Goal: Task Accomplishment & Management: Complete application form

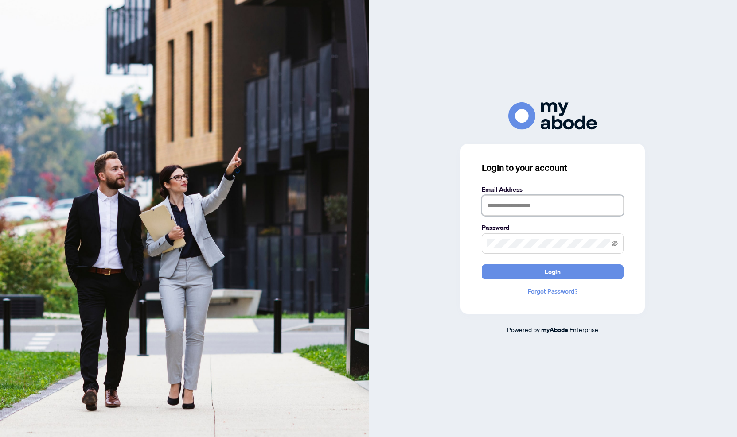
type input "**********"
click at [552, 277] on span "Login" at bounding box center [553, 272] width 16 height 14
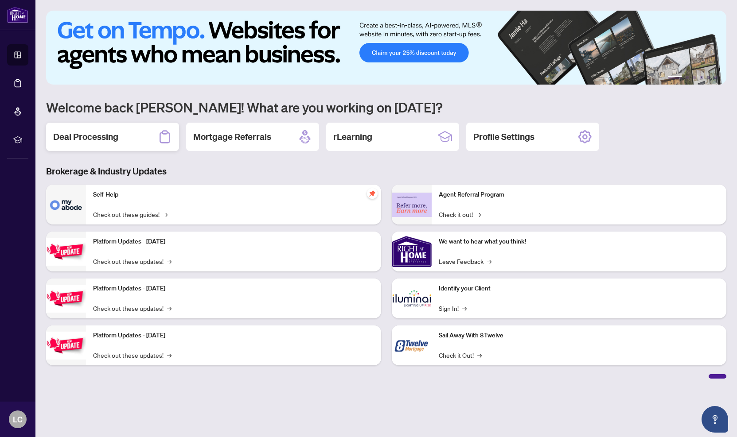
click at [93, 149] on div "Deal Processing" at bounding box center [112, 137] width 133 height 28
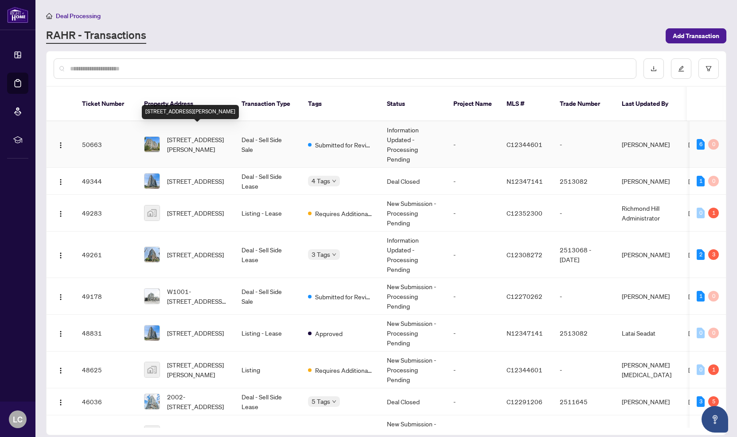
click at [199, 135] on span "[STREET_ADDRESS][PERSON_NAME]" at bounding box center [197, 145] width 60 height 20
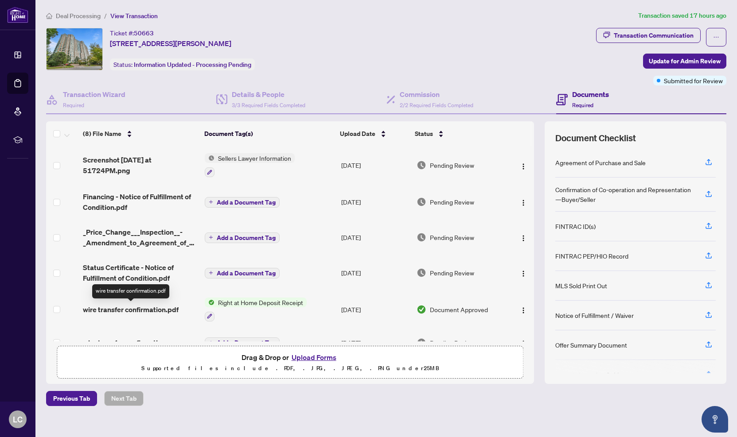
click at [161, 306] on span "wire transfer confirmation.pdf" at bounding box center [131, 310] width 96 height 11
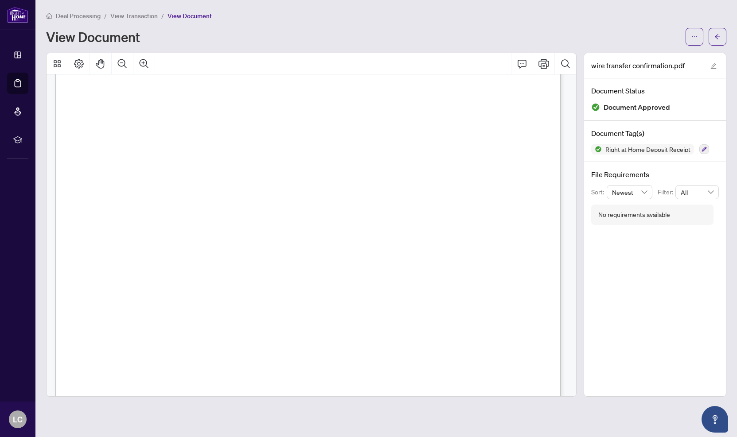
scroll to position [152, 0]
click at [696, 32] on span "button" at bounding box center [694, 37] width 6 height 14
click at [653, 58] on span "Download" at bounding box center [662, 56] width 67 height 10
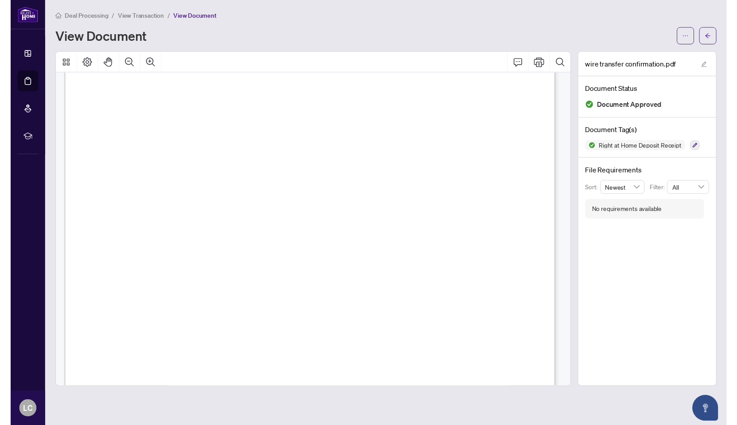
scroll to position [210, 0]
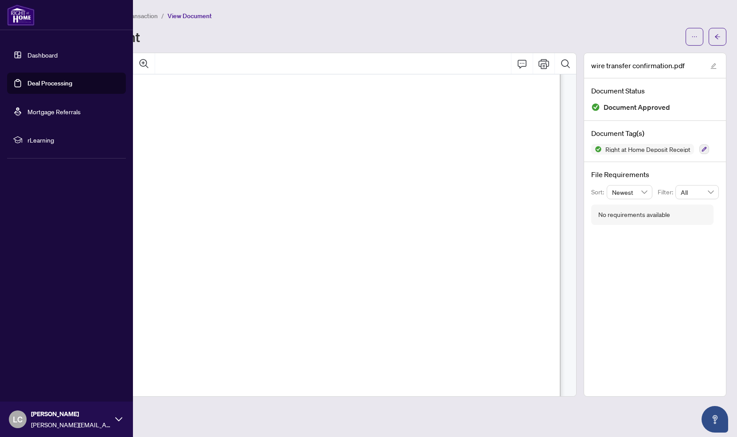
click at [27, 55] on link "Dashboard" at bounding box center [42, 55] width 30 height 8
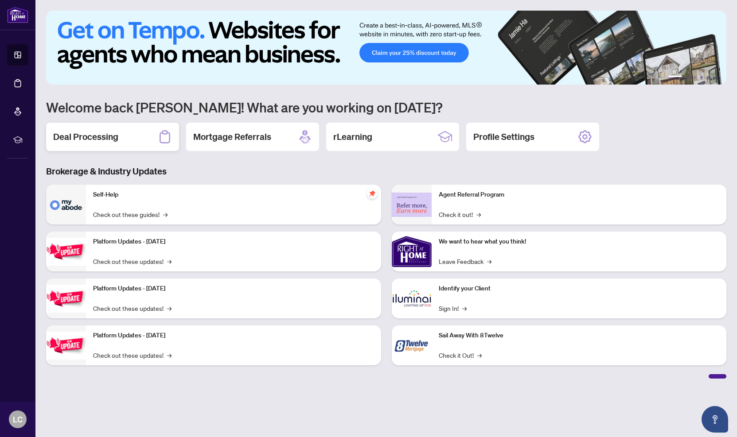
click at [119, 146] on div "Deal Processing" at bounding box center [112, 137] width 133 height 28
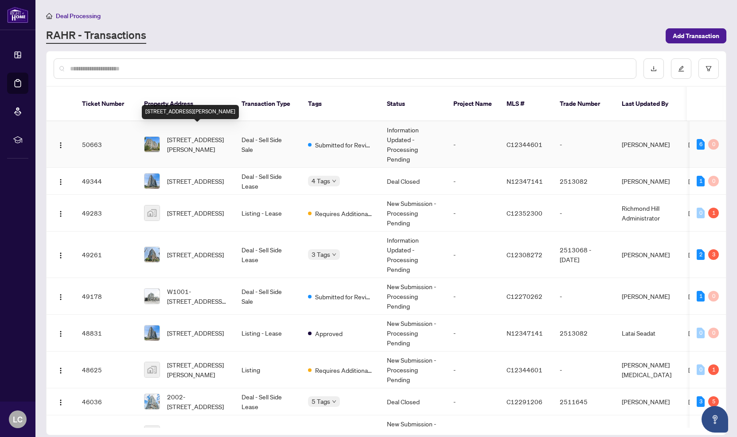
click at [215, 135] on span "[STREET_ADDRESS][PERSON_NAME]" at bounding box center [197, 145] width 60 height 20
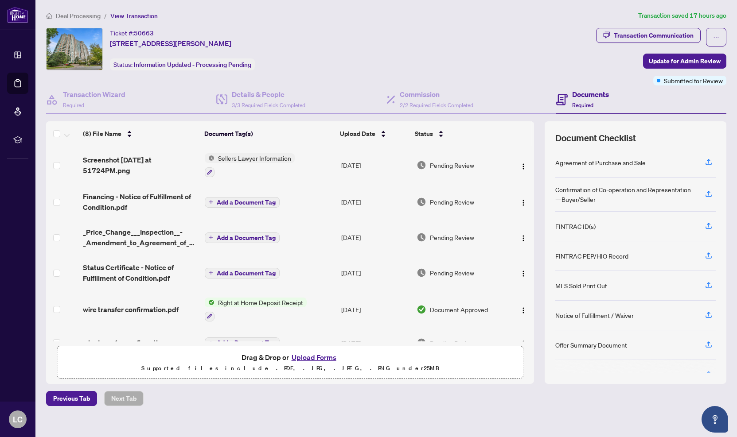
click at [319, 359] on button "Upload Forms" at bounding box center [314, 358] width 50 height 12
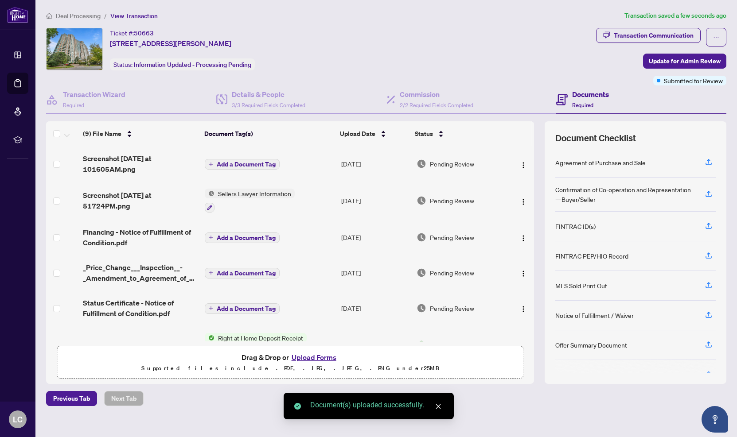
click at [237, 160] on button "Add a Document Tag" at bounding box center [242, 164] width 75 height 11
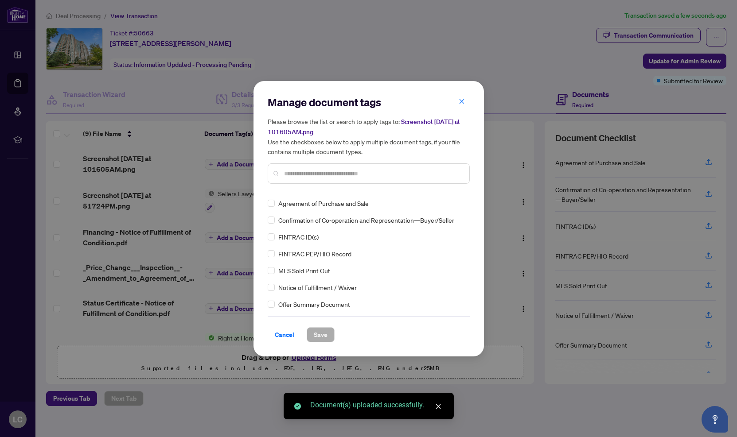
click at [329, 189] on div "Manage document tags Please browse the list or search to apply tags to: Screens…" at bounding box center [369, 143] width 202 height 96
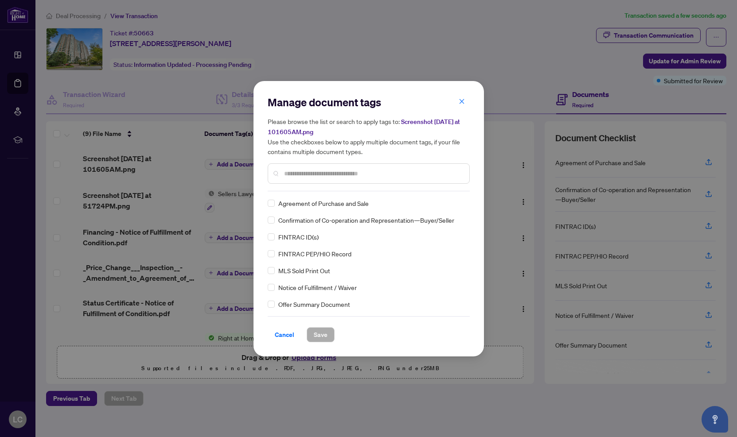
click at [329, 173] on input "text" at bounding box center [373, 174] width 178 height 10
type input "*****"
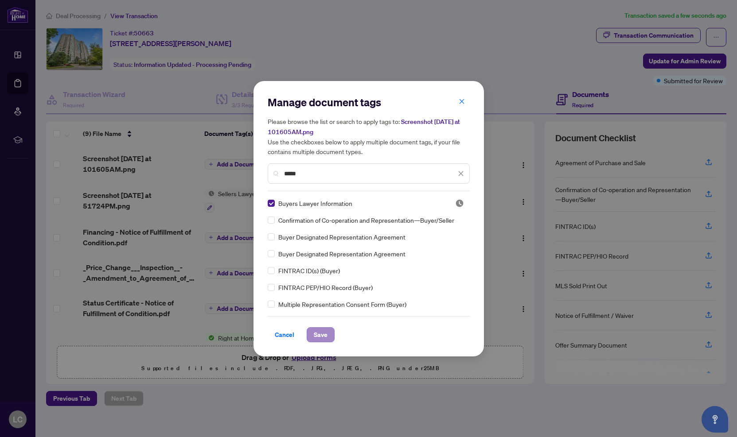
click at [324, 337] on span "Save" at bounding box center [321, 335] width 14 height 14
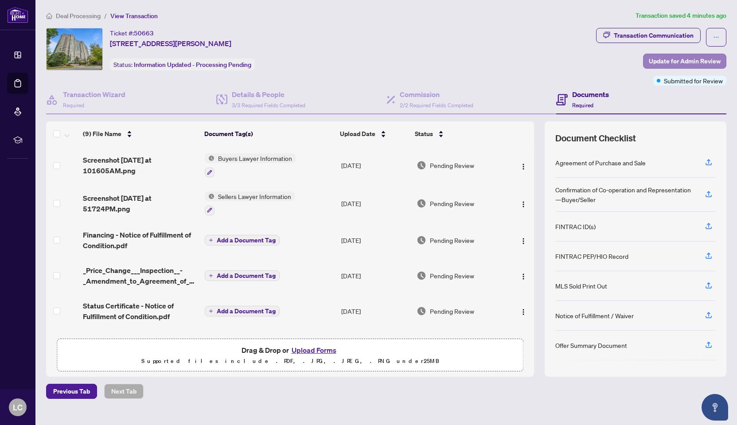
click at [691, 61] on span "Update for Admin Review" at bounding box center [685, 61] width 72 height 14
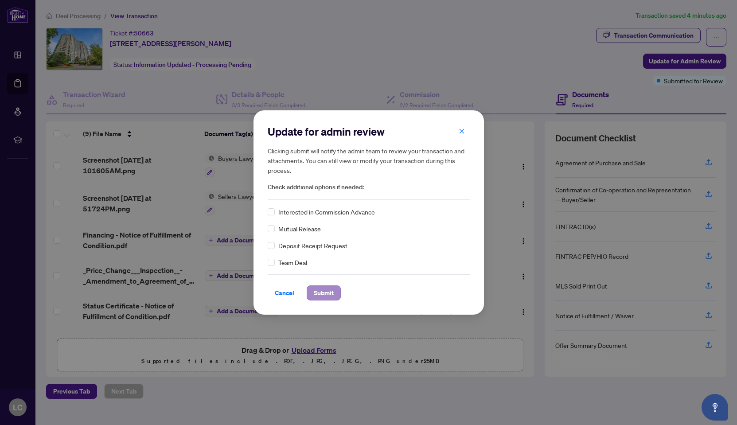
click at [321, 295] on span "Submit" at bounding box center [324, 293] width 20 height 14
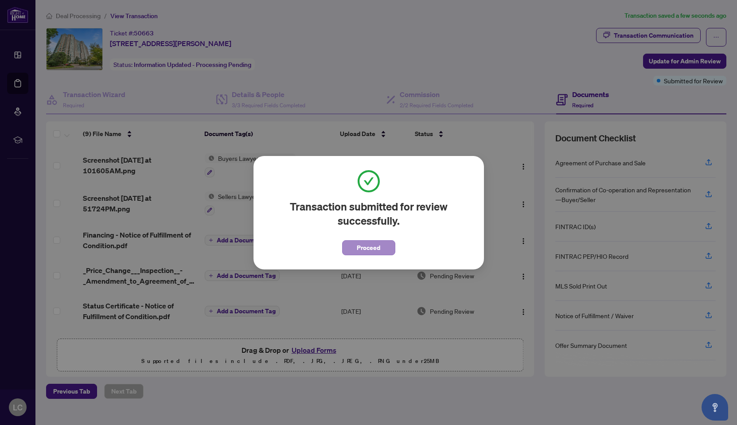
click at [374, 250] on span "Proceed" at bounding box center [368, 248] width 23 height 14
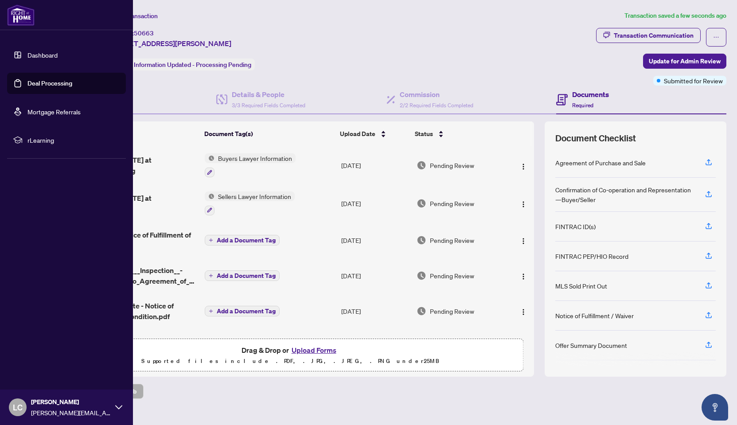
click at [40, 52] on link "Dashboard" at bounding box center [42, 55] width 30 height 8
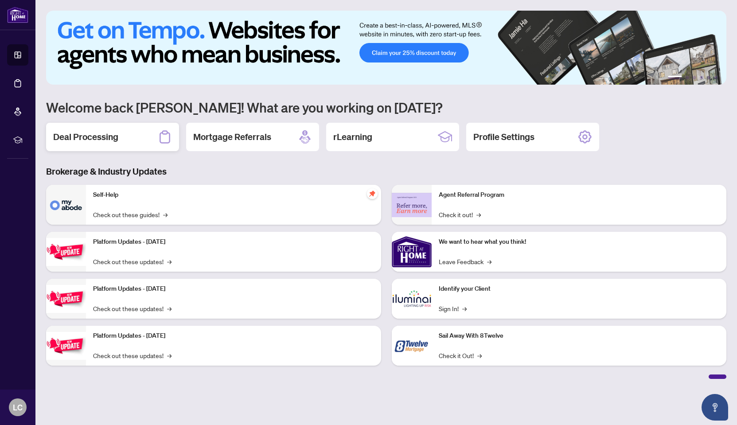
click at [116, 132] on h2 "Deal Processing" at bounding box center [85, 137] width 65 height 12
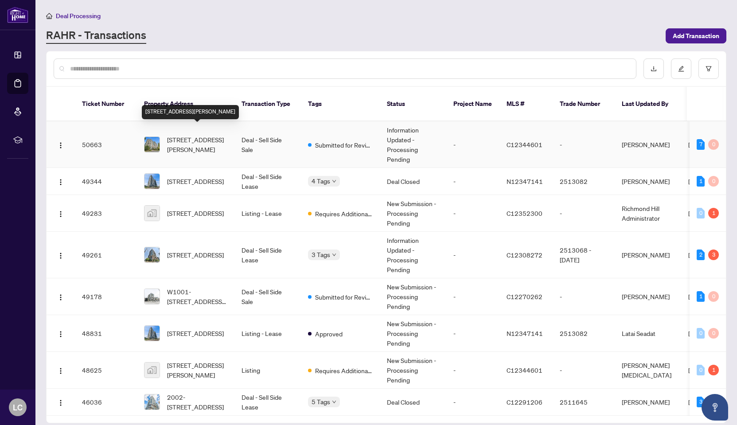
click at [208, 137] on span "[STREET_ADDRESS][PERSON_NAME]" at bounding box center [197, 145] width 60 height 20
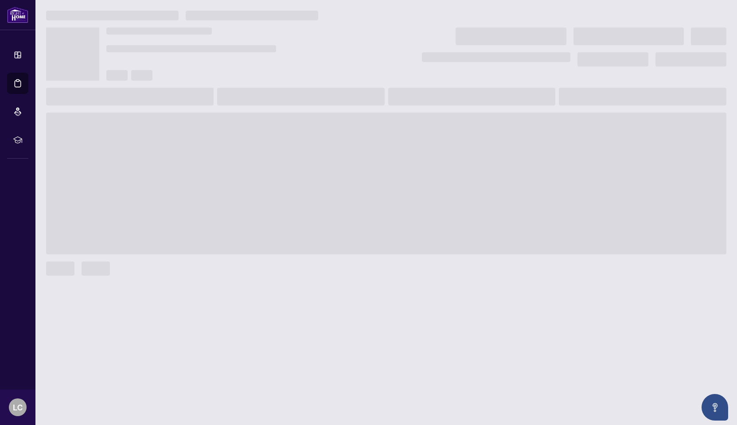
scroll to position [0, 0]
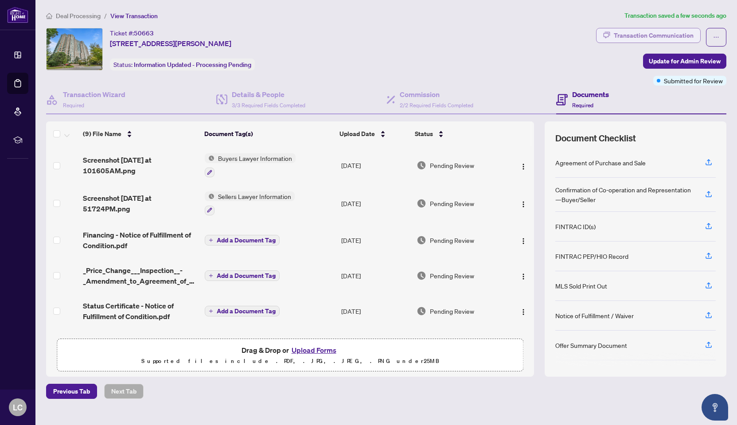
click at [645, 33] on div "Transaction Communication" at bounding box center [654, 35] width 80 height 14
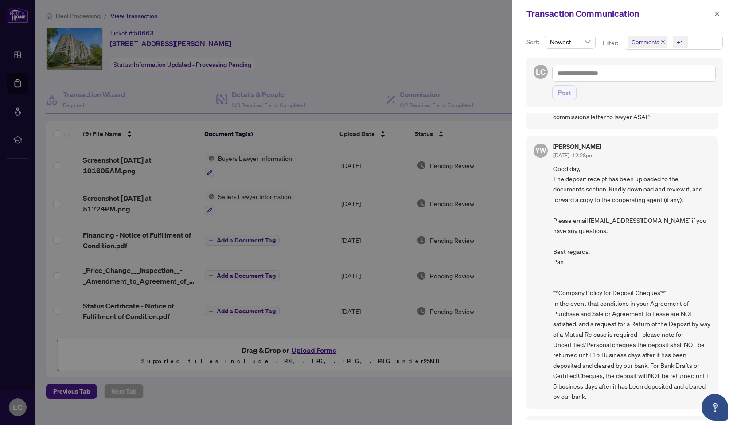
scroll to position [102, 0]
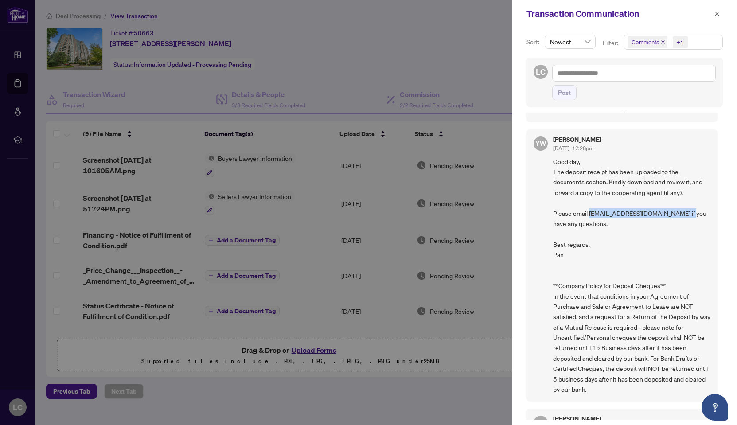
drag, startPoint x: 589, startPoint y: 211, endPoint x: 686, endPoint y: 213, distance: 96.6
click at [686, 213] on span "Good day, The deposit receipt has been uploaded to the documents section. Kindl…" at bounding box center [631, 275] width 157 height 238
copy span "[EMAIL_ADDRESS][DOMAIN_NAME]"
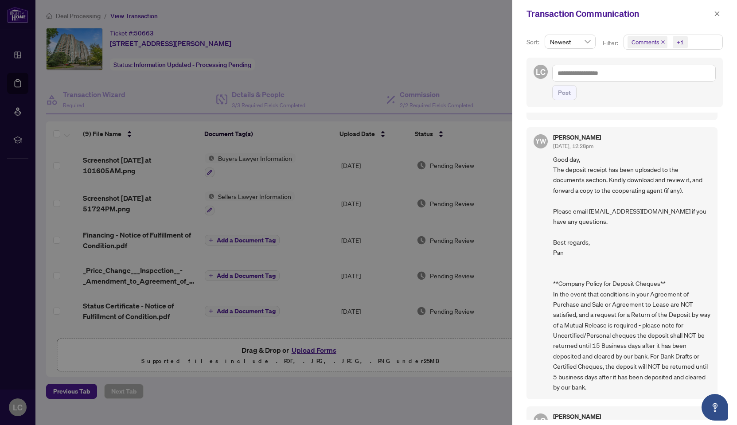
click at [442, 120] on div at bounding box center [368, 212] width 737 height 425
click at [714, 15] on icon "close" at bounding box center [717, 14] width 6 height 6
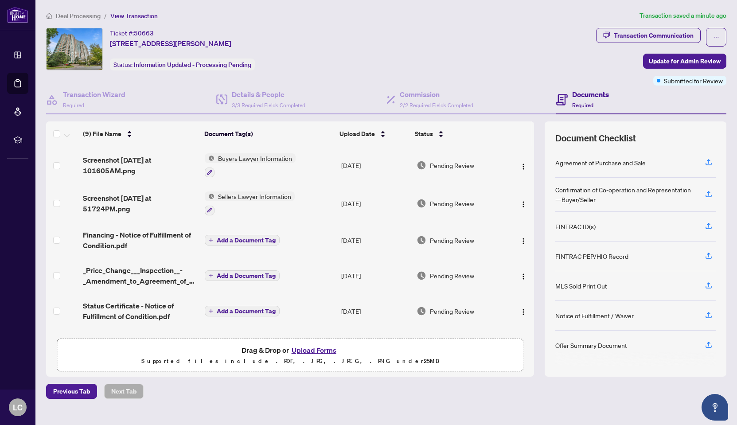
drag, startPoint x: 156, startPoint y: 34, endPoint x: 136, endPoint y: 34, distance: 20.4
click at [136, 34] on div "Ticket #: 50663 [STREET_ADDRESS][PERSON_NAME]" at bounding box center [170, 38] width 121 height 21
copy div "50663"
click at [423, 58] on div "Ticket #: 50663 [STREET_ADDRESS][PERSON_NAME] Status: Information Updated - Pro…" at bounding box center [319, 49] width 547 height 43
